Goal: Information Seeking & Learning: Check status

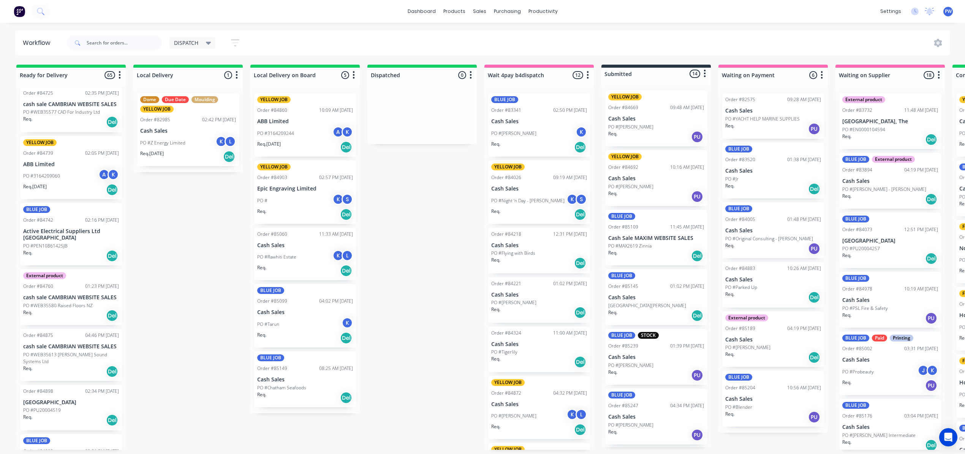
scroll to position [1520, 0]
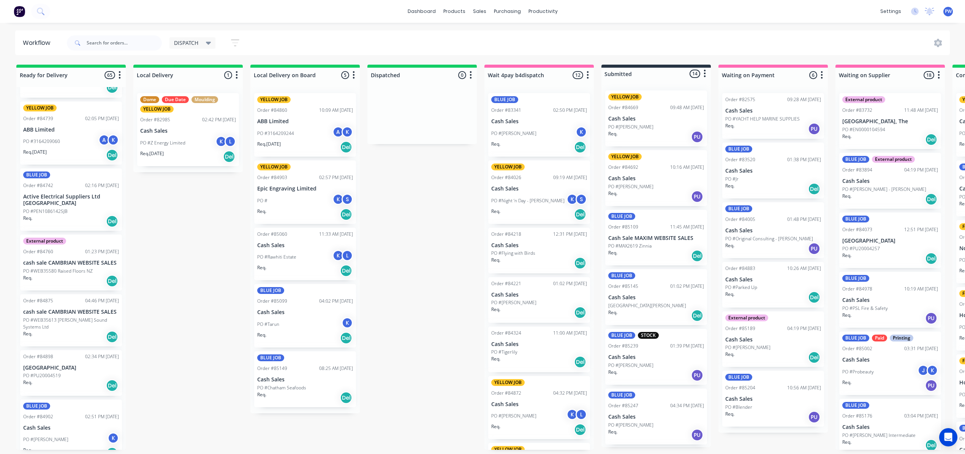
click at [210, 44] on icon at bounding box center [208, 43] width 5 height 8
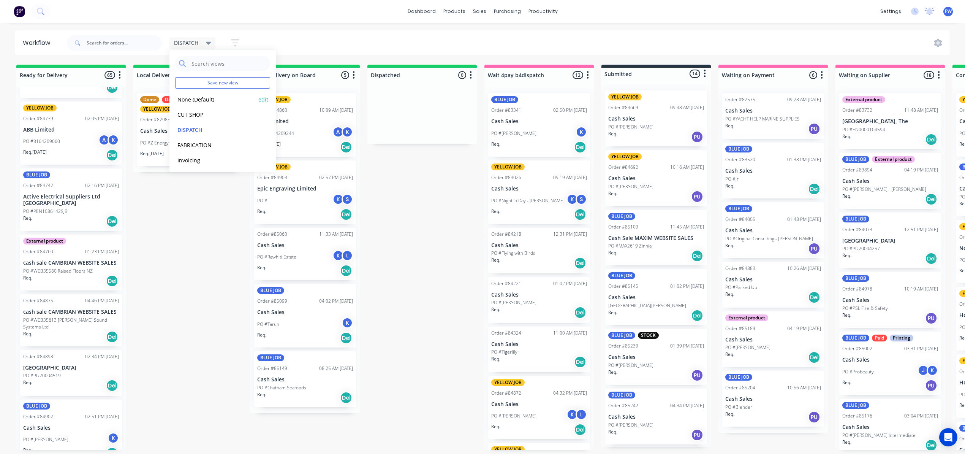
click at [179, 101] on button "None (Default)" at bounding box center [215, 99] width 81 height 9
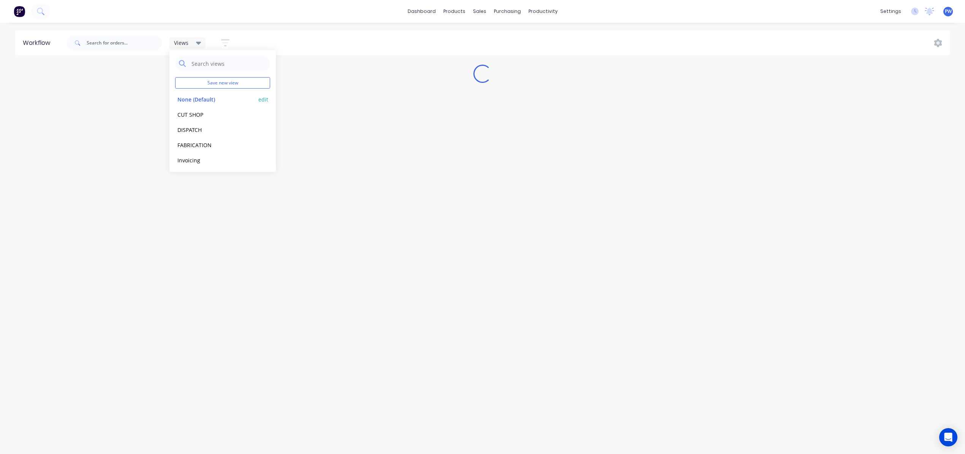
scroll to position [0, 0]
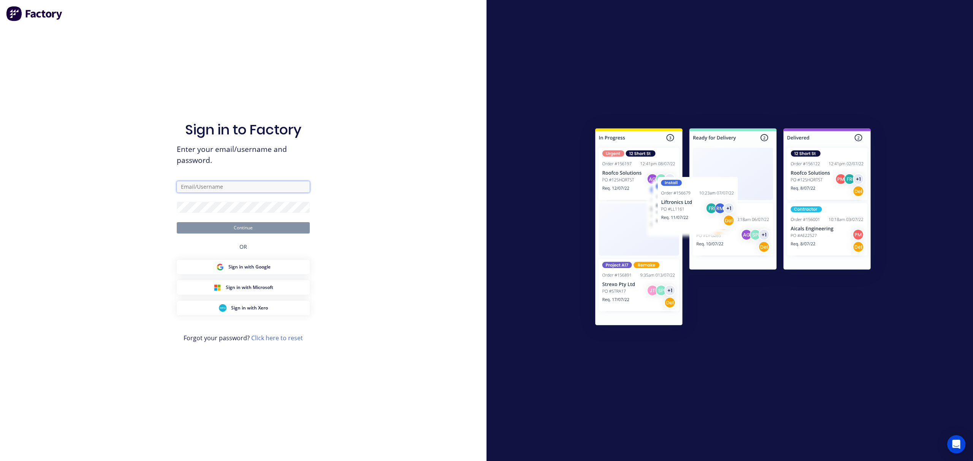
type input "[EMAIL_ADDRESS][DOMAIN_NAME]"
click at [239, 227] on button "Continue" at bounding box center [243, 227] width 133 height 11
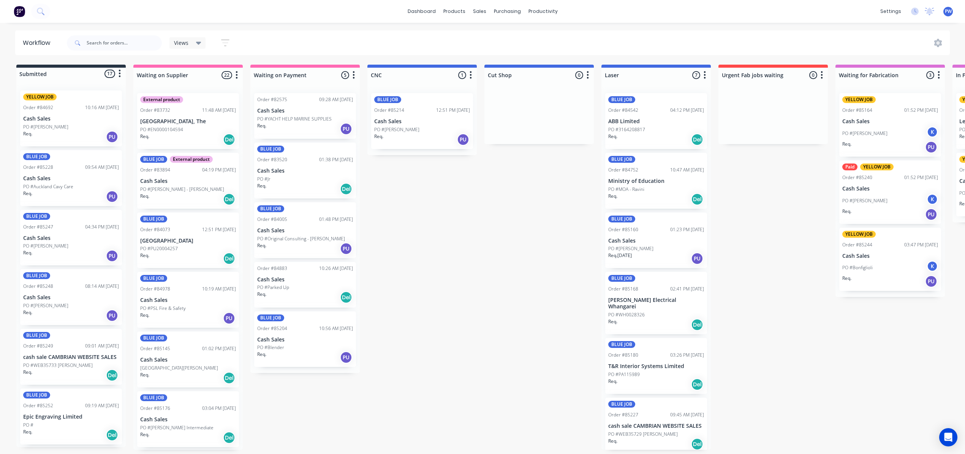
click at [62, 176] on p "Cash Sales" at bounding box center [71, 178] width 96 height 6
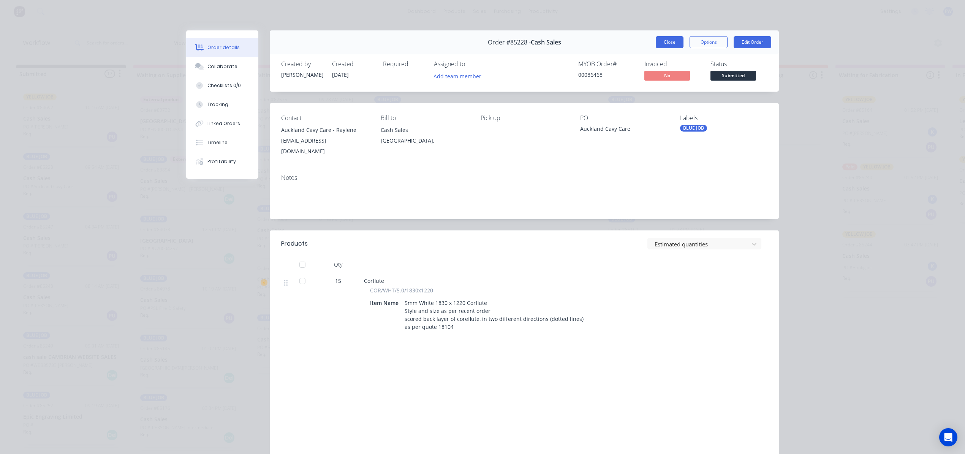
click at [665, 46] on button "Close" at bounding box center [670, 42] width 28 height 12
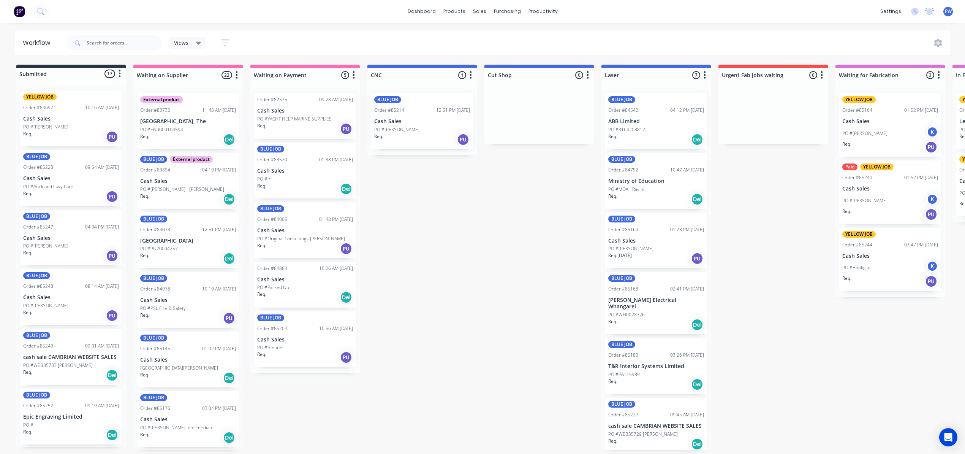
click at [81, 245] on div "PO #[PERSON_NAME]" at bounding box center [71, 245] width 96 height 7
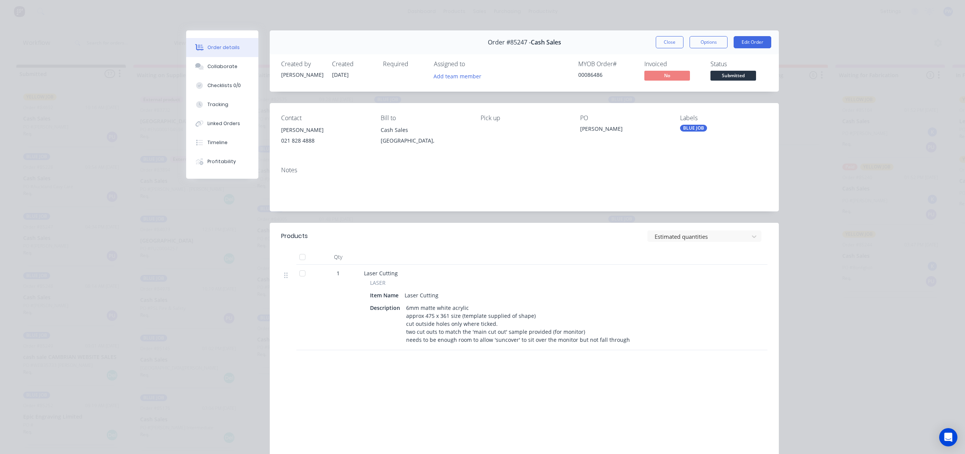
drag, startPoint x: 669, startPoint y: 43, endPoint x: 510, endPoint y: 106, distance: 171.2
click at [669, 43] on button "Close" at bounding box center [670, 42] width 28 height 12
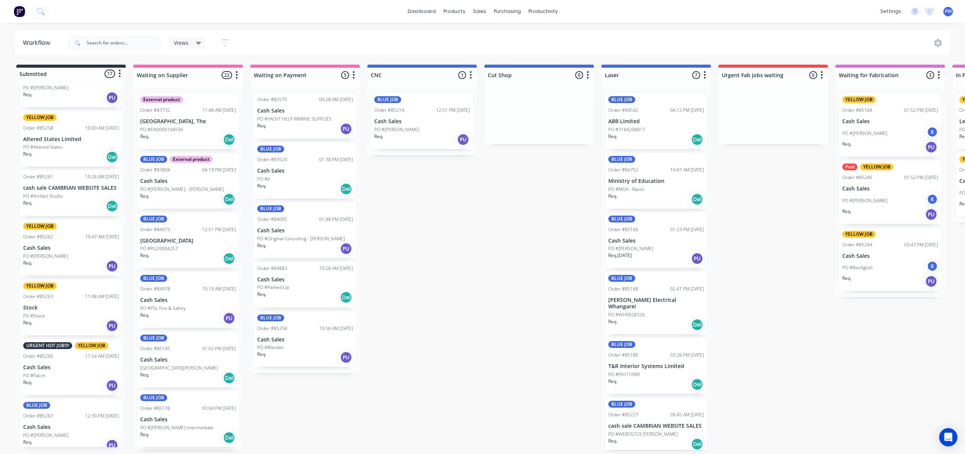
scroll to position [405, 0]
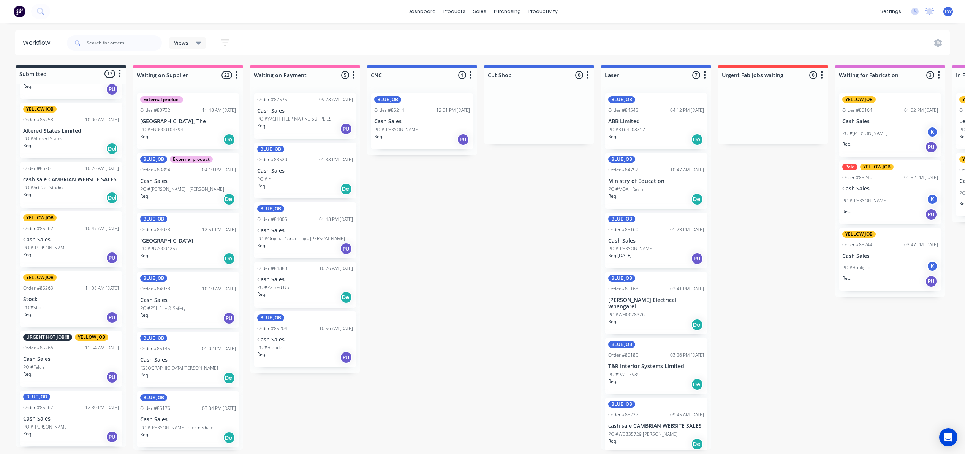
click at [67, 357] on p "Cash Sales" at bounding box center [71, 359] width 96 height 6
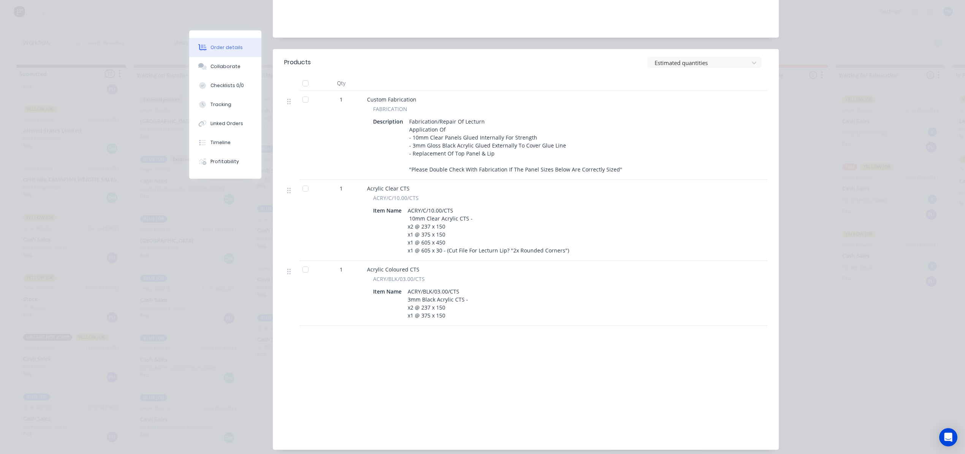
scroll to position [0, 0]
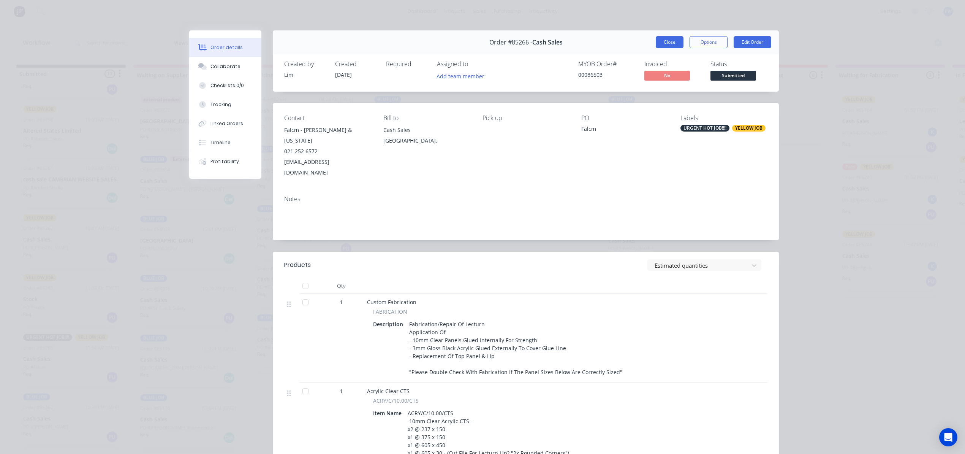
click at [661, 44] on button "Close" at bounding box center [670, 42] width 28 height 12
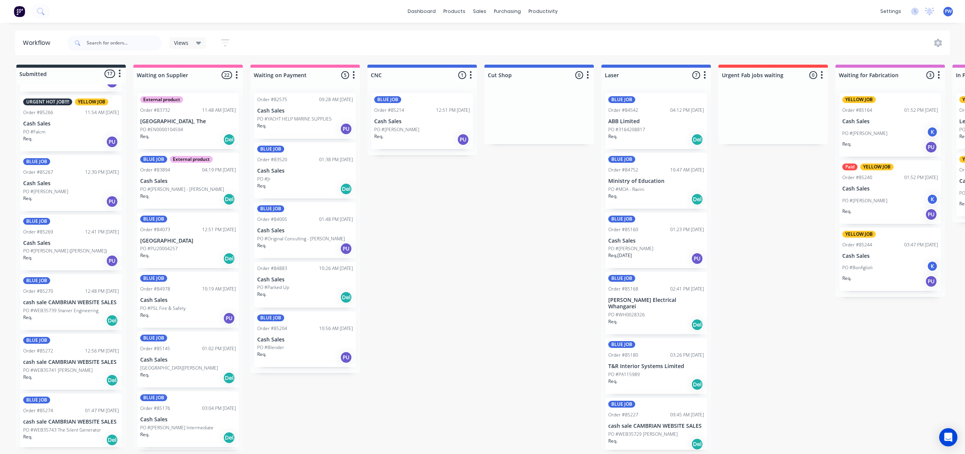
scroll to position [3, 0]
